Goal: Task Accomplishment & Management: Manage account settings

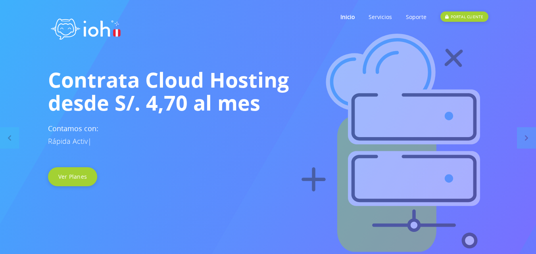
click at [474, 10] on link "PORTAL CLIENTE" at bounding box center [464, 16] width 48 height 31
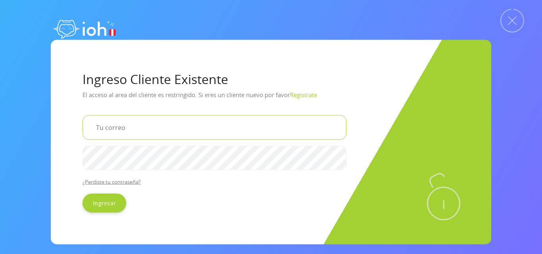
click at [121, 129] on input "email" at bounding box center [215, 127] width 264 height 25
type input "hidraulicafaliamp@gmail.com"
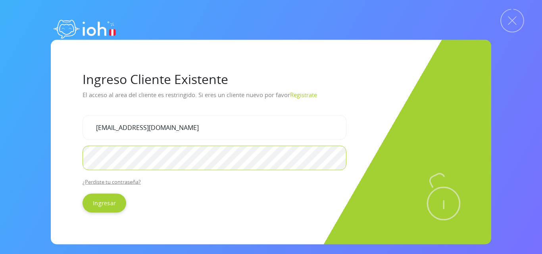
click at [83, 194] on input "Ingresar" at bounding box center [105, 203] width 44 height 19
